Goal: Entertainment & Leisure: Consume media (video, audio)

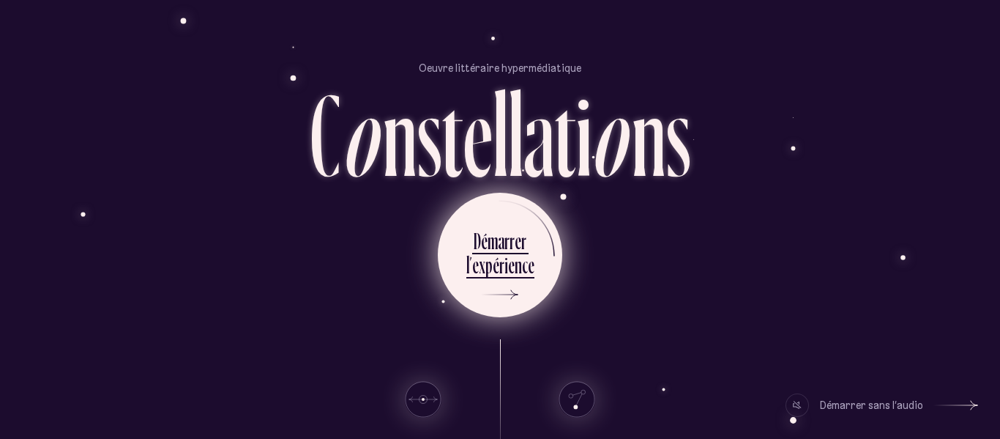
click at [519, 267] on div "n" at bounding box center [518, 264] width 7 height 29
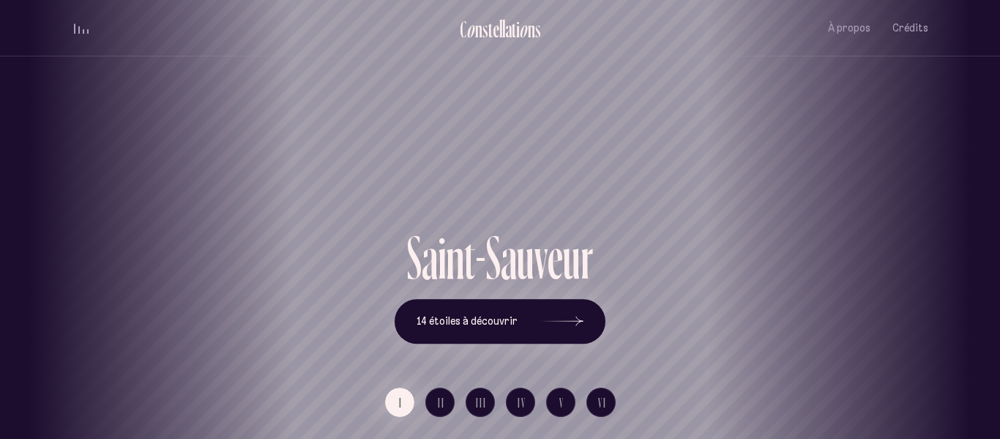
click at [476, 212] on div "Saint-Sauveur" at bounding box center [500, 174] width 978 height 105
click at [838, 237] on div "S a i n t - S a u v e u r 14 étoiles à découvrir" at bounding box center [500, 285] width 857 height 116
click at [533, 337] on button "14 étoiles à découvrir" at bounding box center [500, 321] width 211 height 45
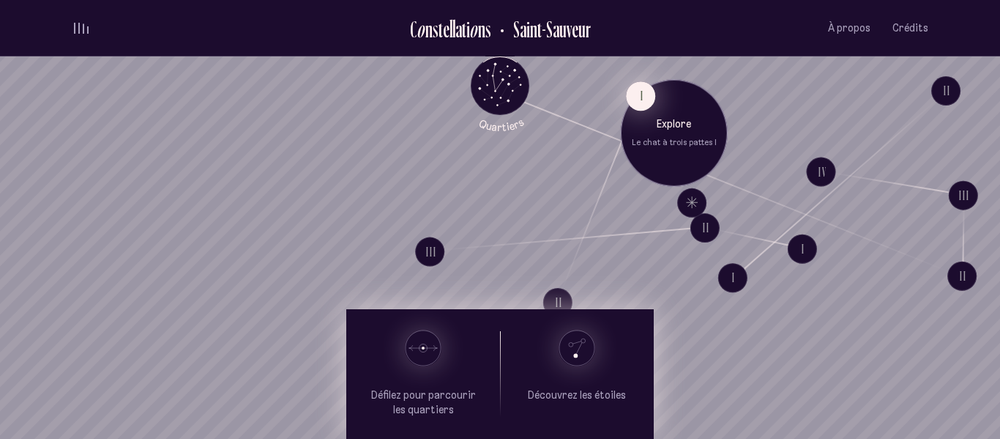
click at [637, 101] on button "I" at bounding box center [640, 95] width 29 height 29
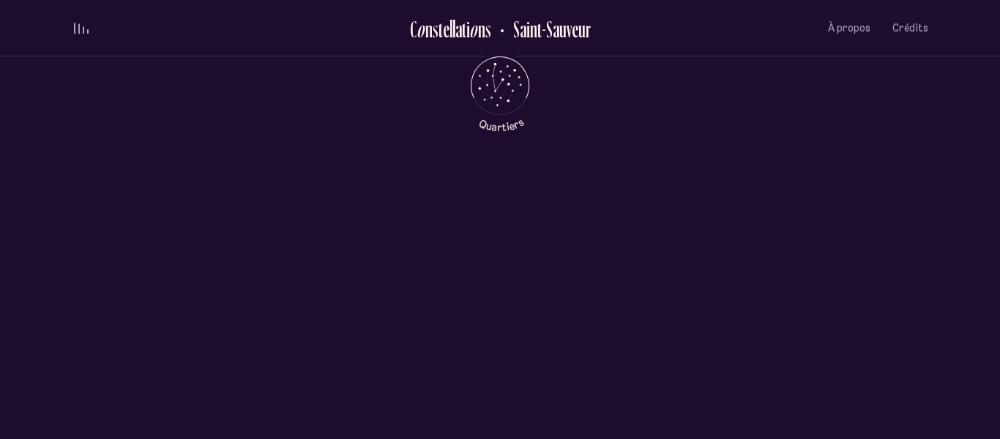
scroll to position [556, 0]
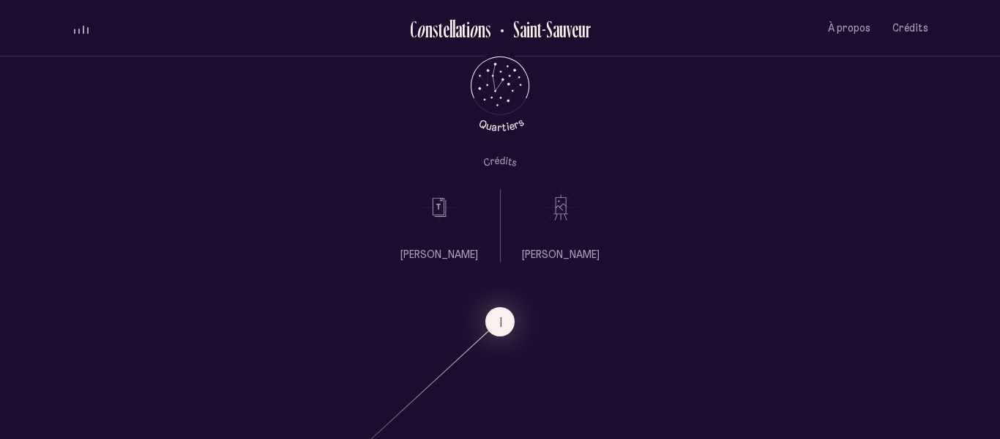
click at [835, 27] on span "À propos" at bounding box center [849, 28] width 42 height 12
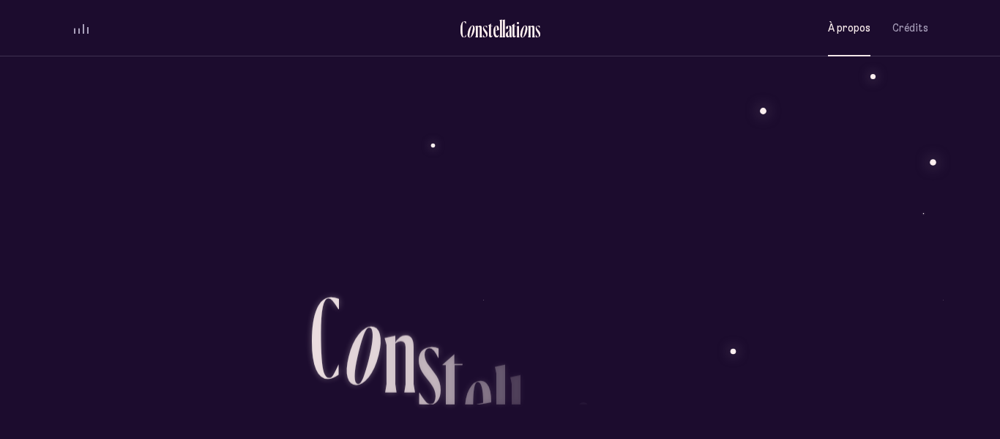
scroll to position [1256, 0]
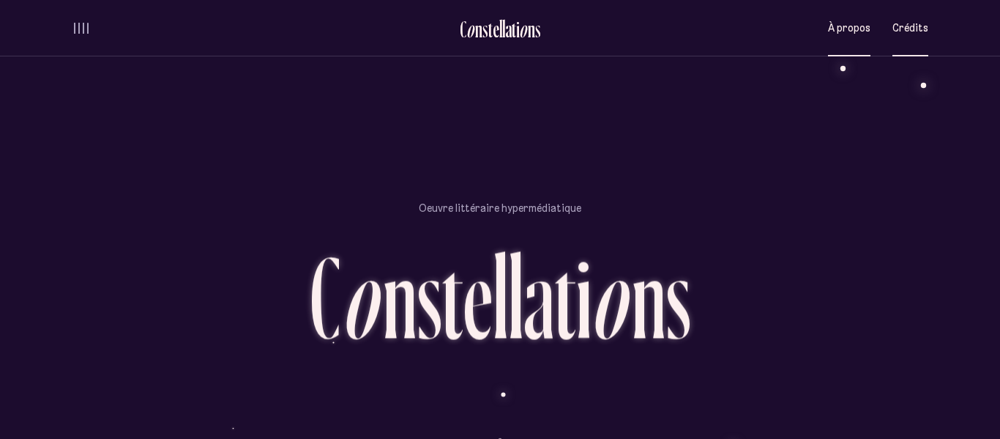
click at [923, 22] on span "Crédits" at bounding box center [911, 28] width 36 height 12
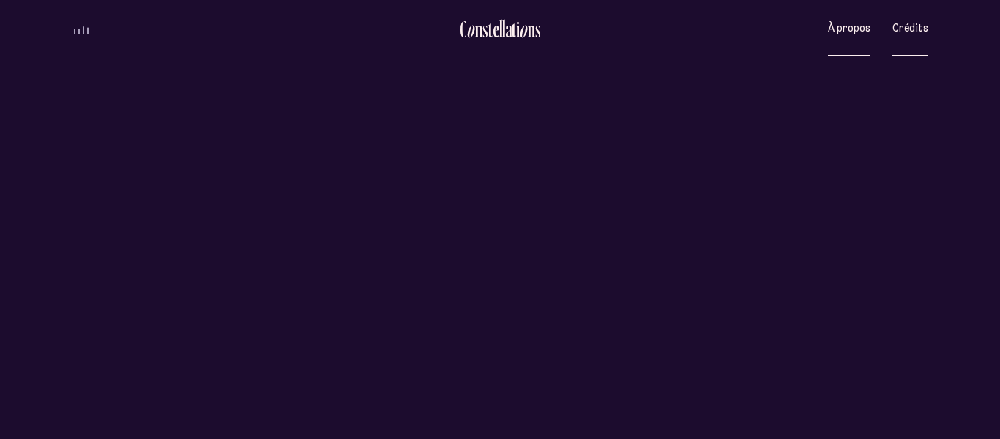
scroll to position [0, 0]
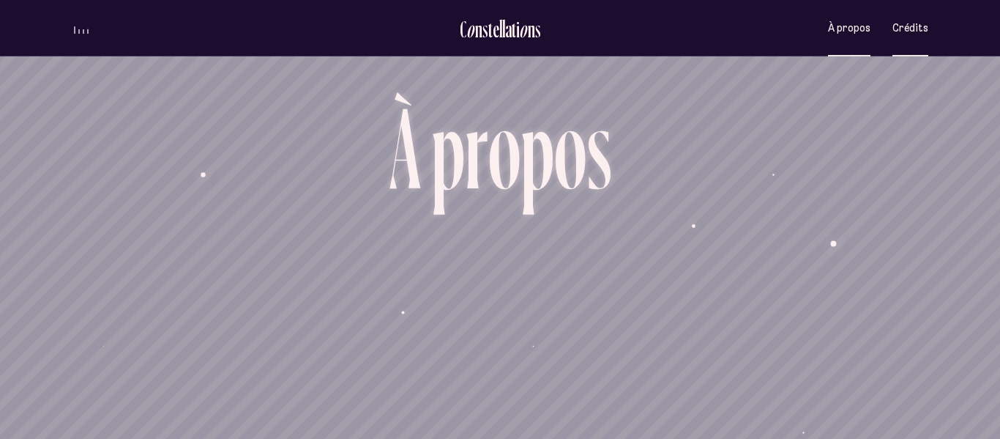
click at [83, 29] on span "volume audio" at bounding box center [83, 31] width 1 height 4
click at [502, 39] on div "l" at bounding box center [503, 29] width 3 height 24
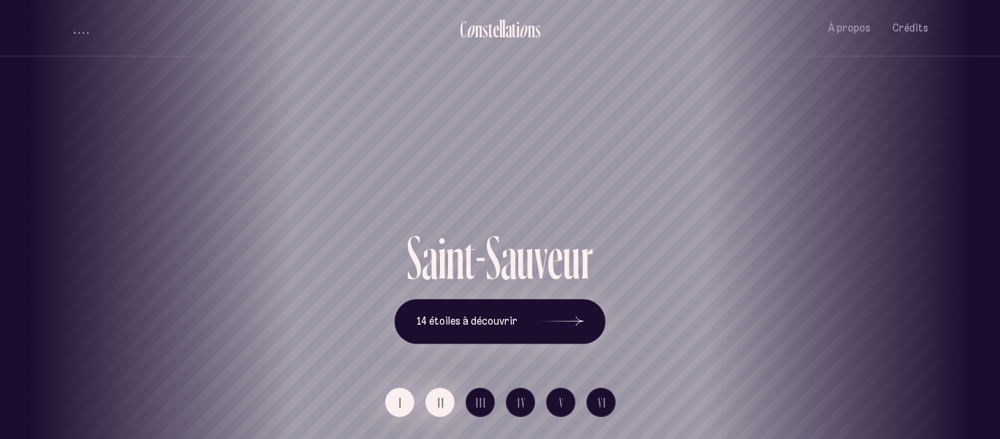
click at [435, 398] on button "II" at bounding box center [439, 401] width 29 height 29
click at [409, 406] on button "I" at bounding box center [399, 401] width 29 height 29
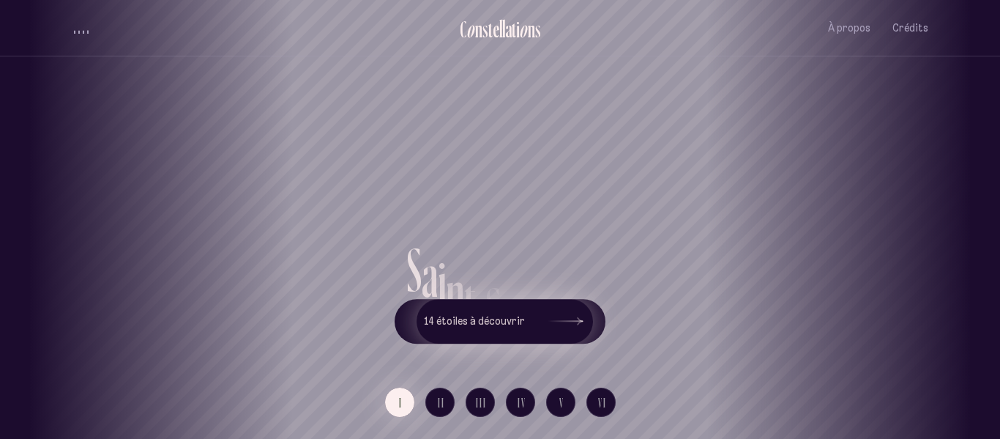
click at [526, 324] on div "Vieux-Québec Saint-Sauveur Saint-Roch Limoilou Saint-Jean-Baptiste Montcalm Vie…" at bounding box center [500, 219] width 1000 height 439
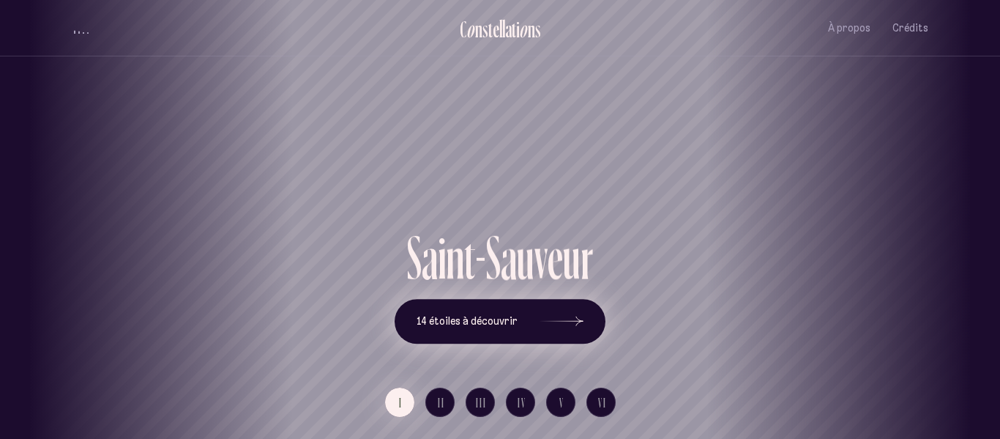
click at [526, 324] on button "14 étoiles à découvrir" at bounding box center [500, 321] width 211 height 45
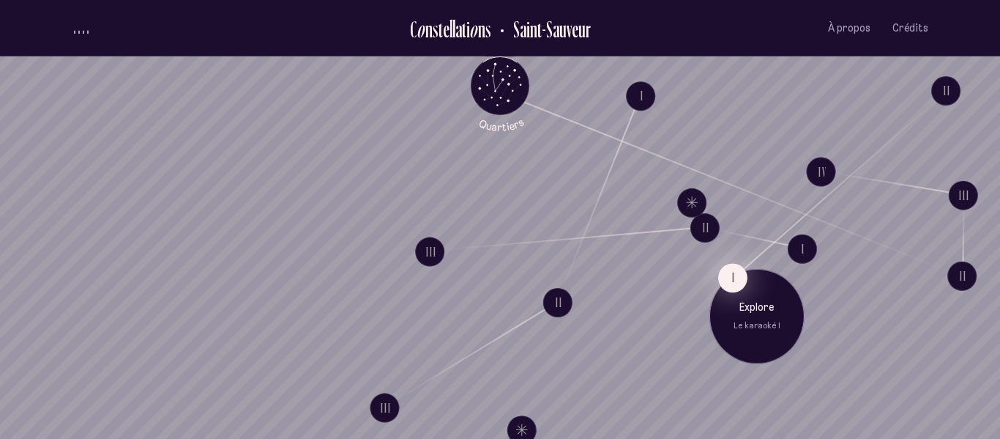
click at [734, 275] on button "I" at bounding box center [732, 277] width 29 height 29
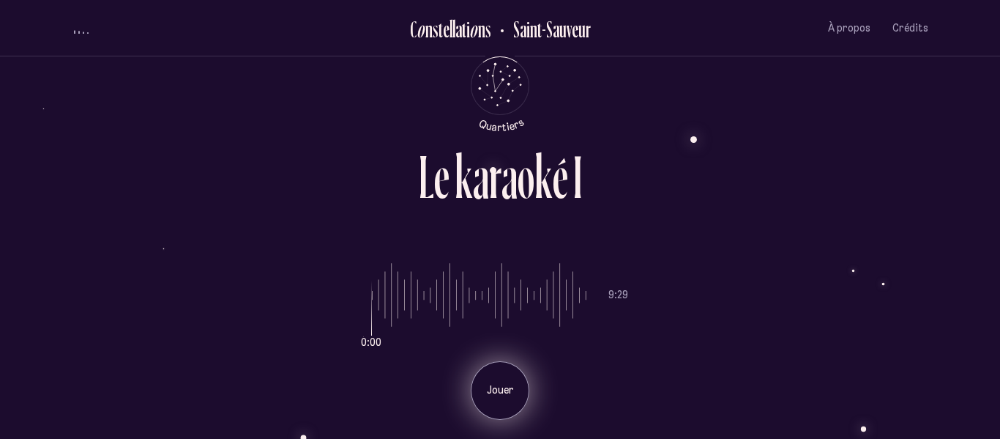
click at [499, 391] on p "Jouer" at bounding box center [500, 390] width 37 height 15
click at [947, 103] on div "L e k a r a o k é I 0:17 9:29 Pause" at bounding box center [500, 219] width 1000 height 439
click at [934, 136] on div "L e k a r a o k é I 2:51 9:29 Pause" at bounding box center [500, 219] width 879 height 439
click at [509, 383] on p "Pause" at bounding box center [500, 390] width 37 height 15
click at [509, 383] on p "Jouer" at bounding box center [500, 390] width 37 height 15
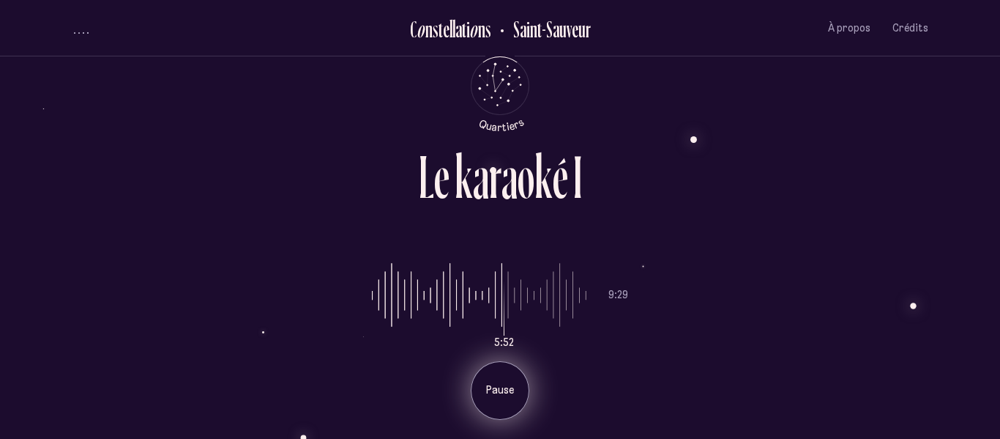
click at [509, 383] on p "Pause" at bounding box center [500, 390] width 37 height 15
click at [509, 383] on p "Jouer" at bounding box center [500, 390] width 37 height 15
click at [508, 382] on div "Pause" at bounding box center [500, 390] width 59 height 59
click at [501, 386] on p "Jouer" at bounding box center [500, 390] width 37 height 15
click at [501, 386] on p "Pause" at bounding box center [500, 390] width 37 height 15
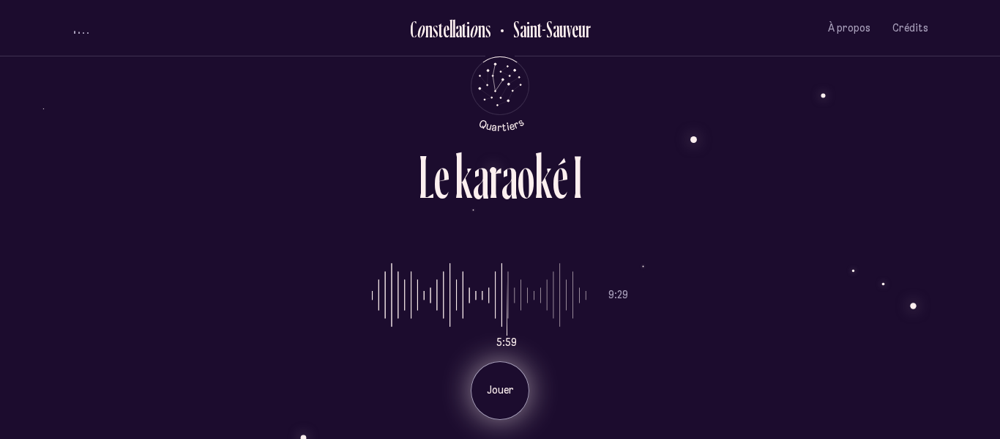
click at [501, 386] on p "Jouer" at bounding box center [500, 390] width 37 height 15
click at [501, 386] on p "Pause" at bounding box center [500, 390] width 37 height 15
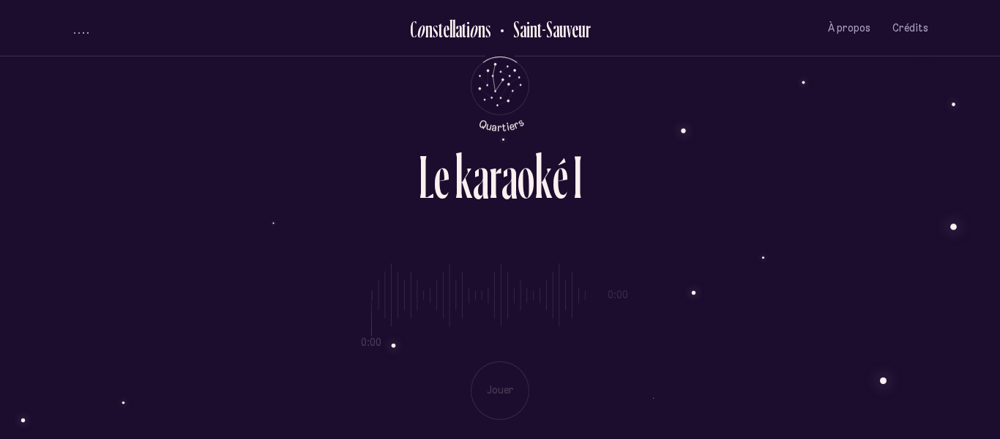
click at [240, 83] on div "L e k a r a o k é I 0:00 0:00 Jouer" at bounding box center [500, 219] width 879 height 439
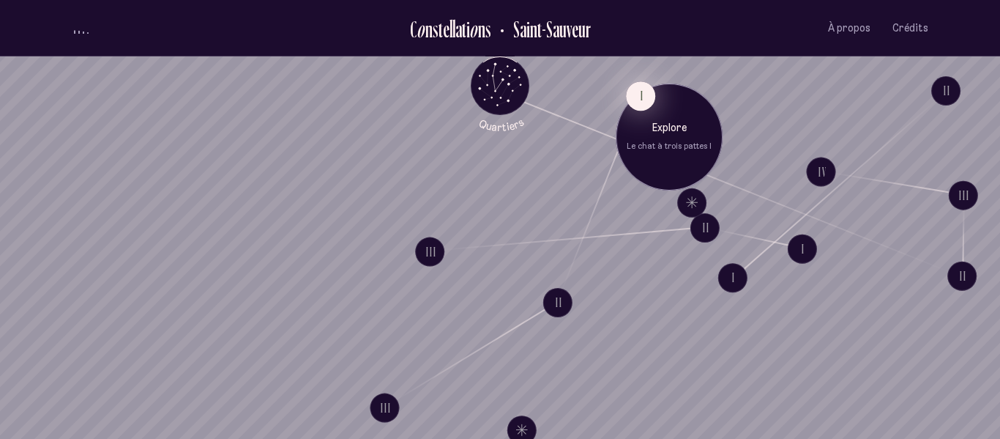
click at [647, 95] on button "I" at bounding box center [640, 95] width 29 height 29
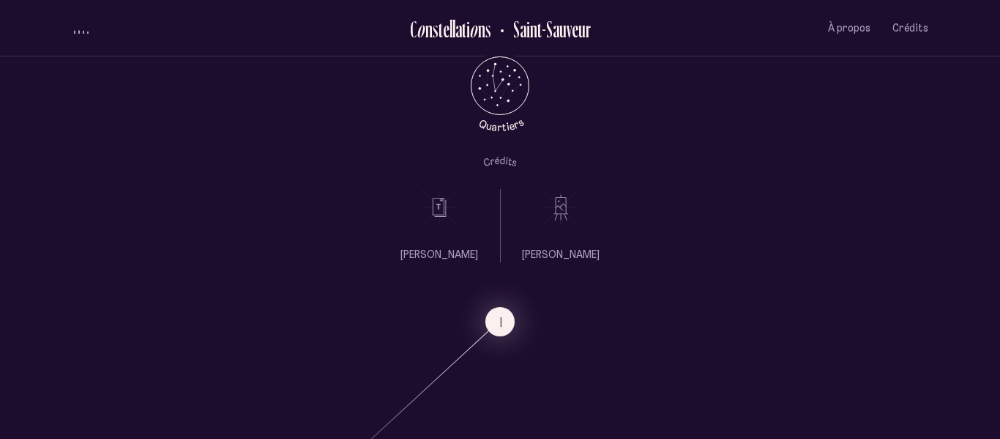
scroll to position [1363, 0]
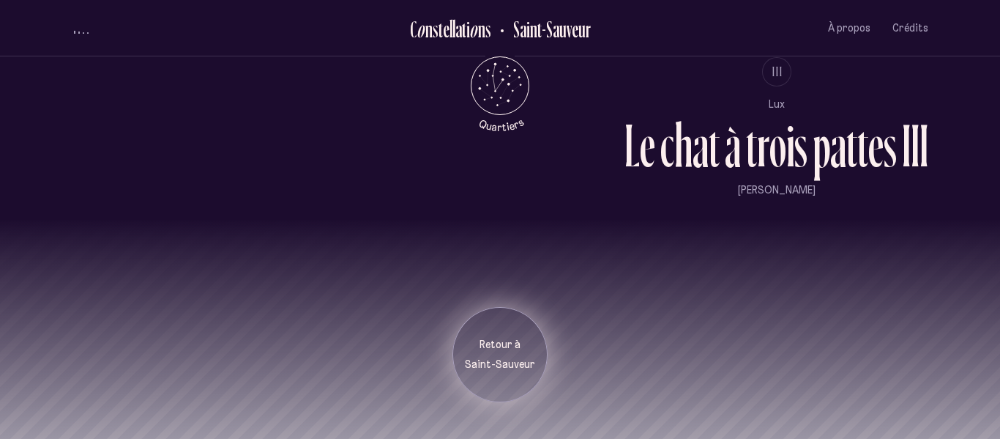
click at [513, 351] on p "Retour à" at bounding box center [499, 345] width 73 height 15
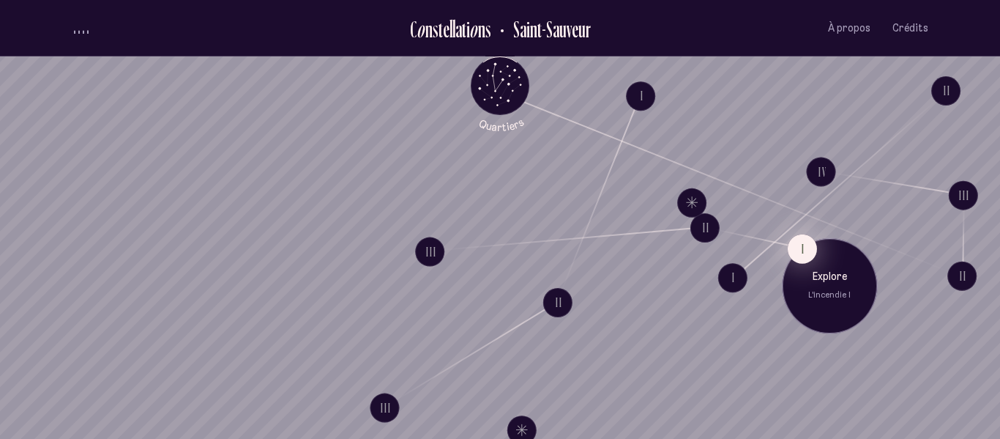
click at [800, 246] on button "I" at bounding box center [802, 248] width 29 height 29
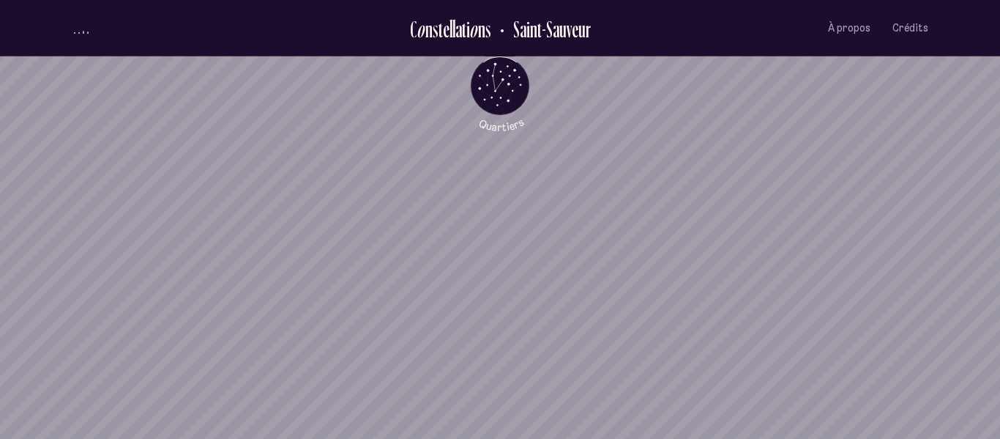
click at [800, 246] on div "Explore L'incendie I" at bounding box center [835, 291] width 95 height 95
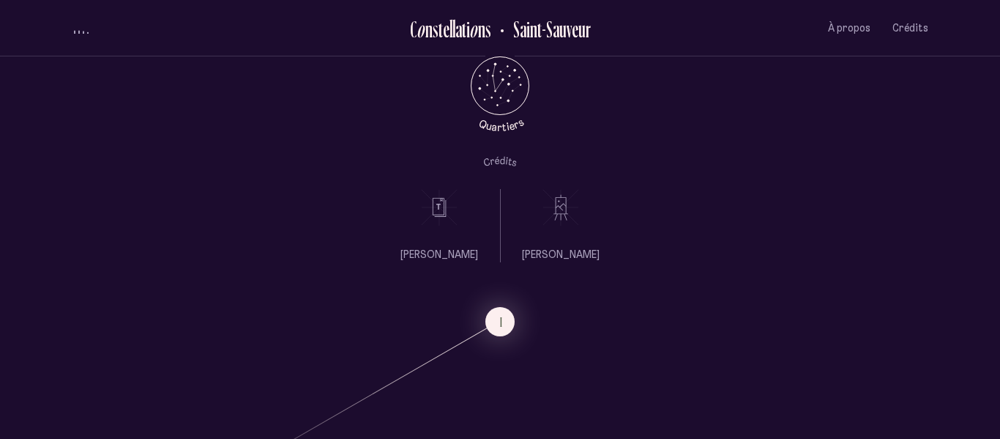
scroll to position [1363, 0]
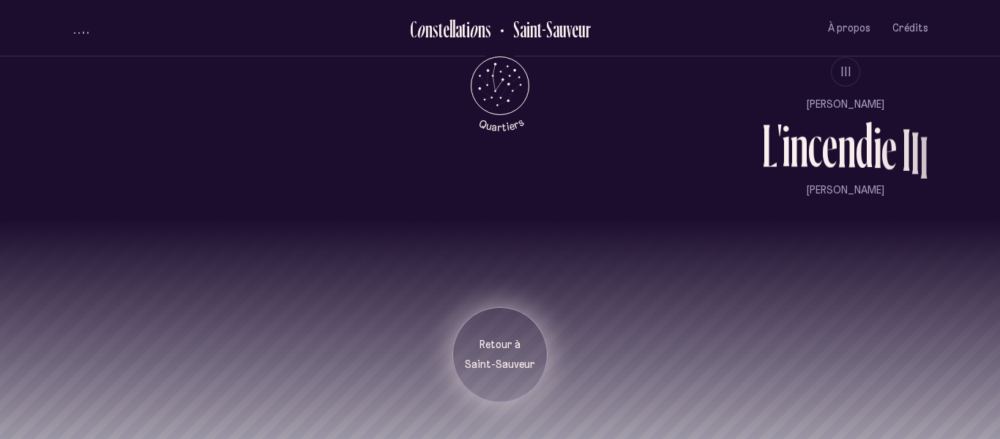
click at [506, 336] on div "Retour à Saint-Sauveur" at bounding box center [499, 354] width 95 height 95
